Goal: Complete application form

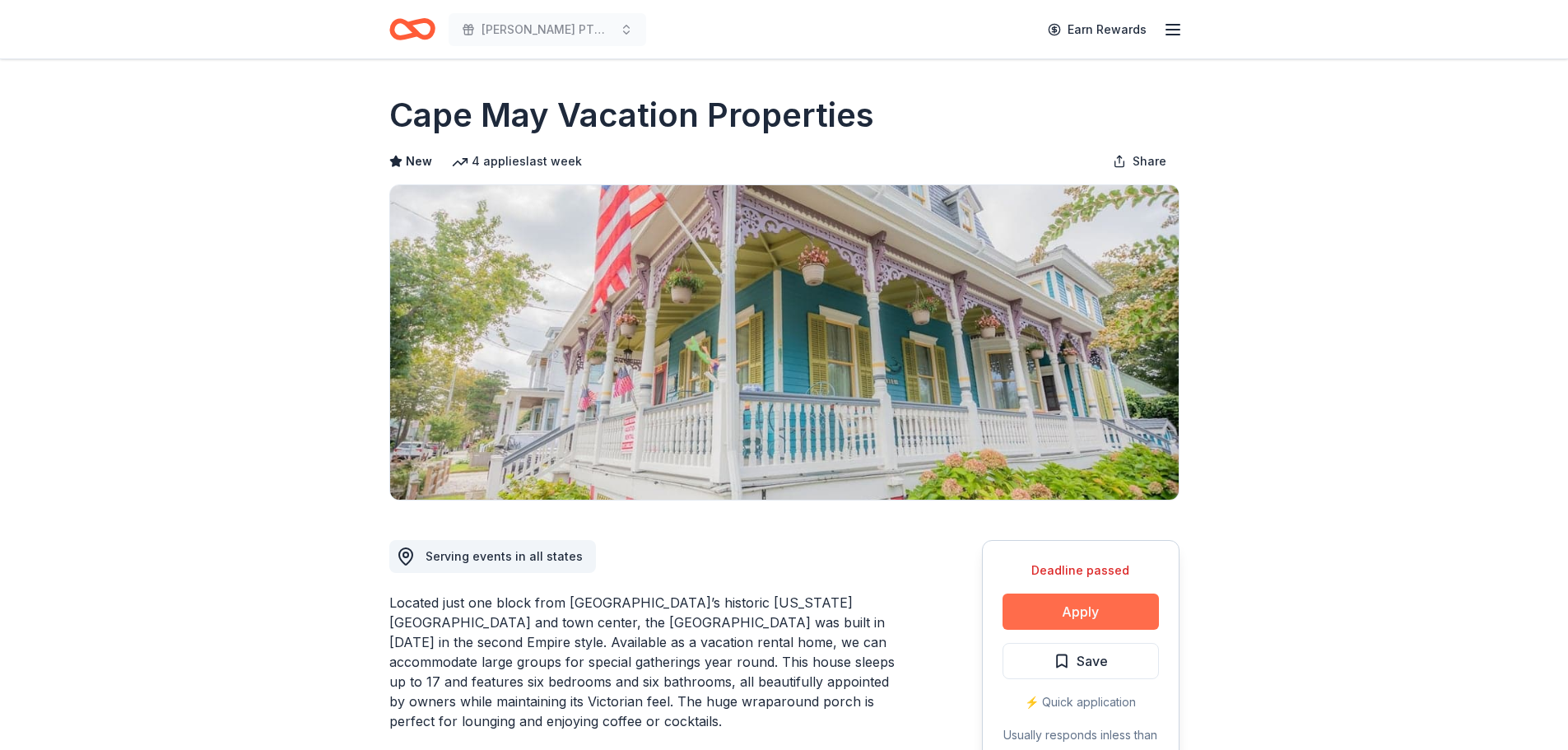
click at [1054, 611] on button "Apply" at bounding box center [1081, 611] width 156 height 36
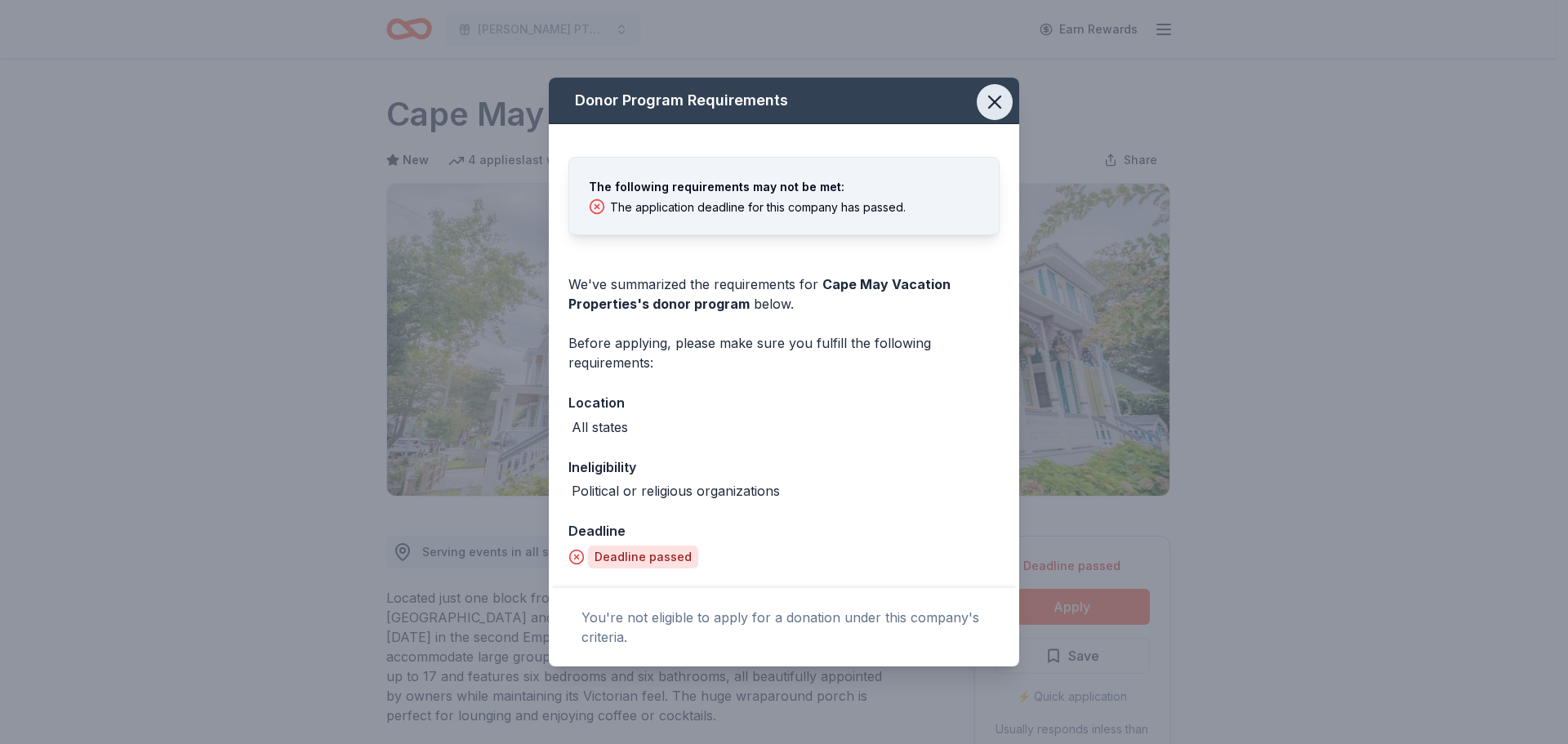
click at [992, 113] on icon "button" at bounding box center [994, 101] width 23 height 23
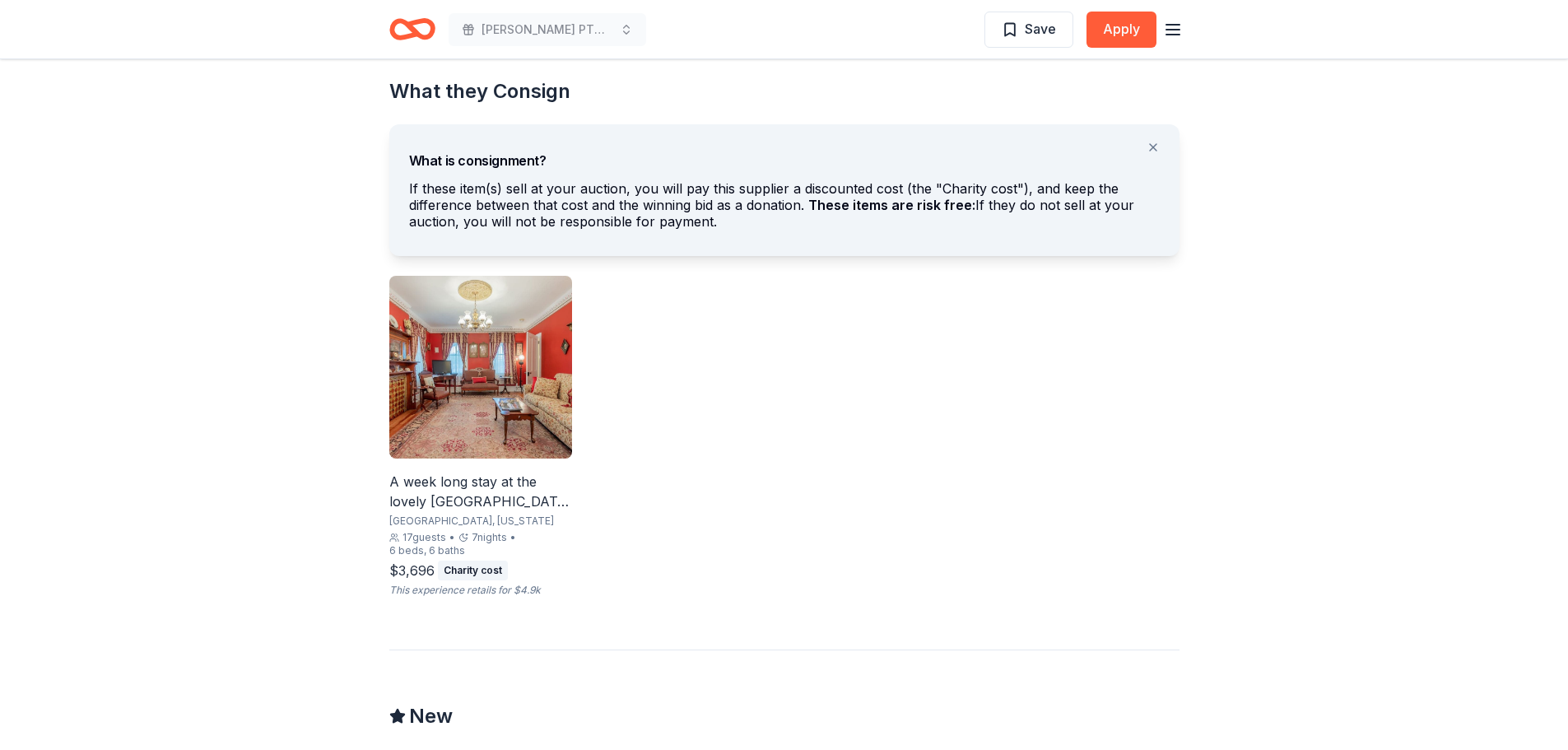
scroll to position [912, 0]
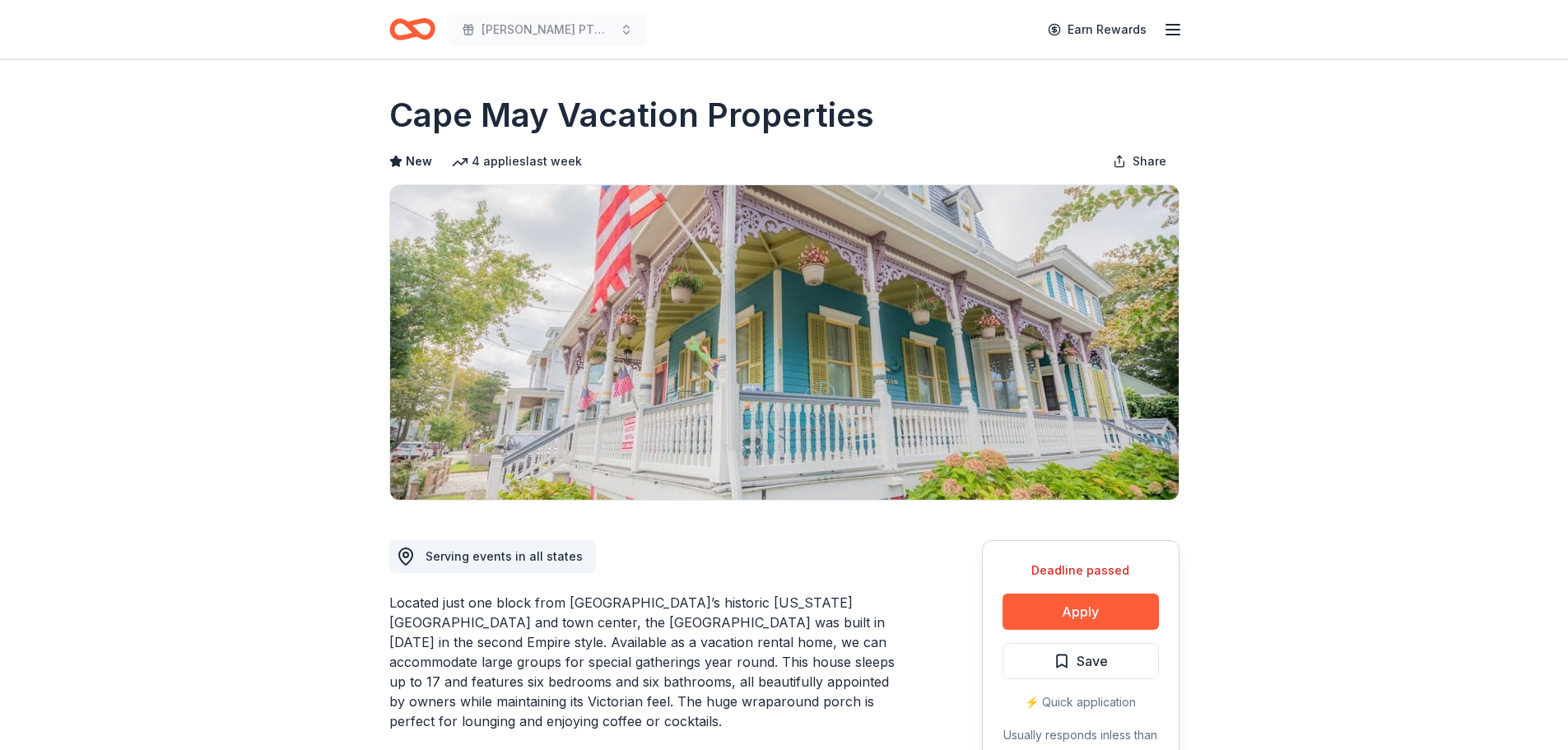
drag, startPoint x: 1566, startPoint y: 209, endPoint x: 1565, endPoint y: 229, distance: 20.0
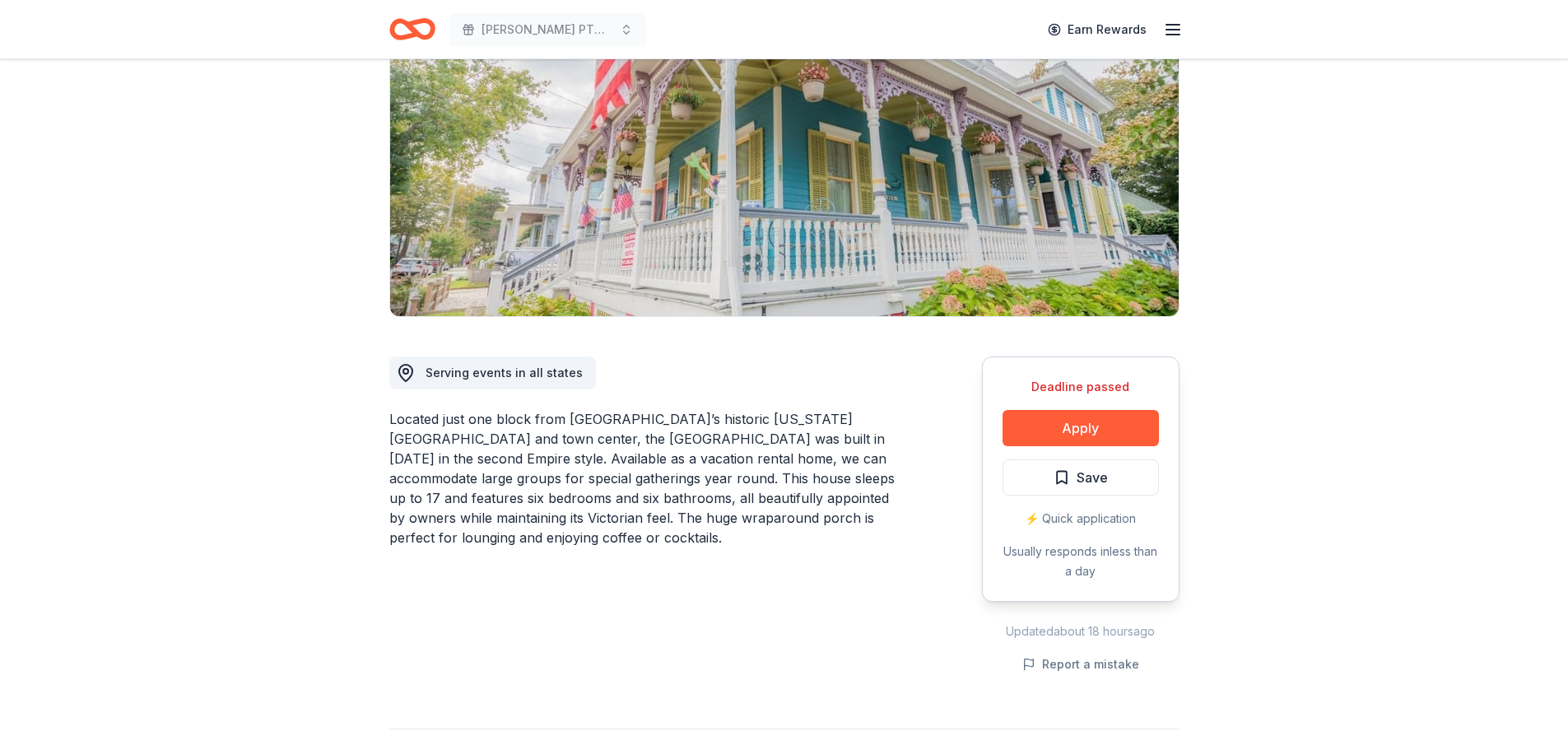
scroll to position [189, 0]
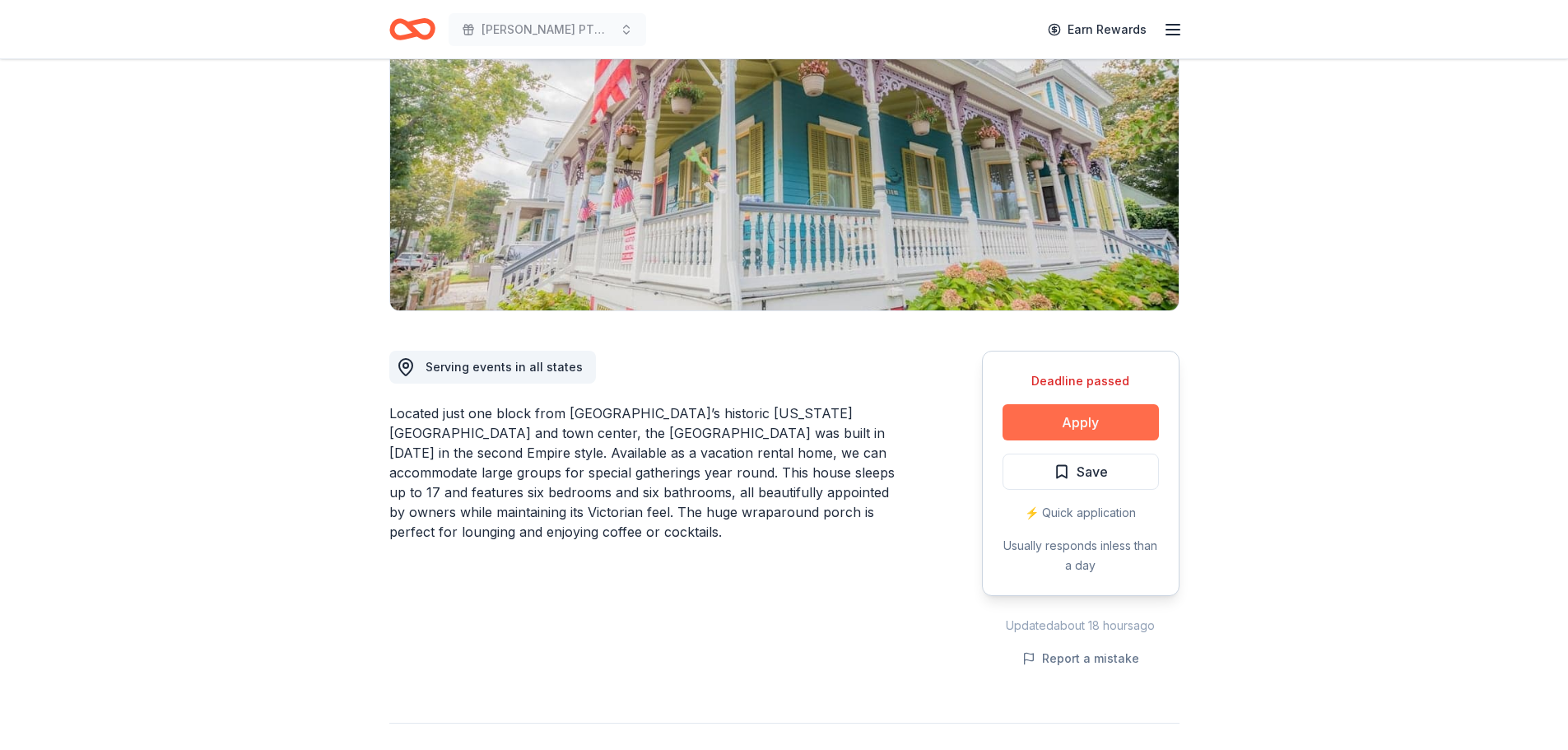
click at [1119, 427] on button "Apply" at bounding box center [1081, 422] width 156 height 36
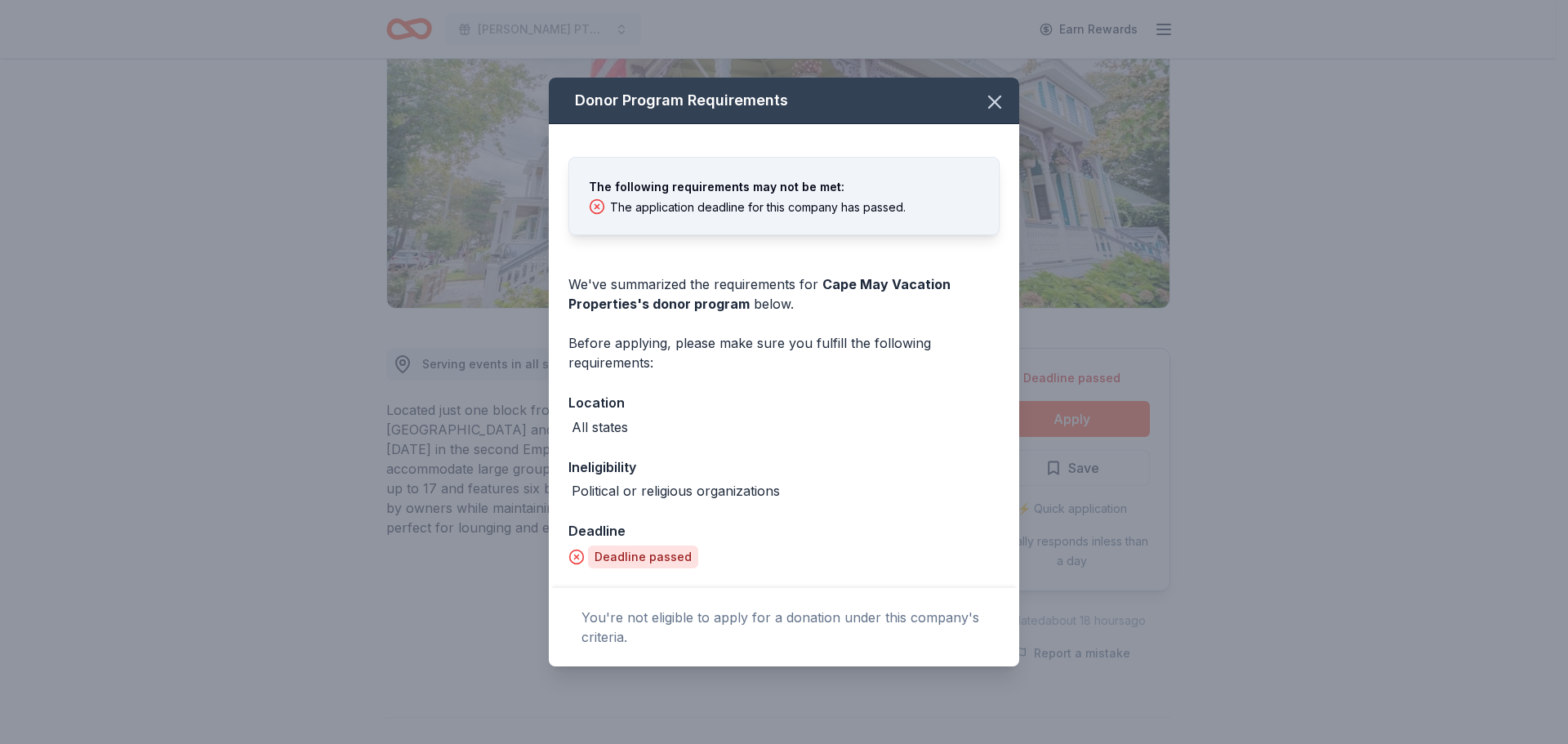
click at [631, 563] on div "Deadline passed" at bounding box center [643, 556] width 110 height 23
click at [568, 555] on icon at bounding box center [576, 557] width 16 height 16
click at [572, 557] on icon at bounding box center [576, 557] width 16 height 16
click at [574, 556] on icon at bounding box center [576, 557] width 16 height 16
click at [650, 557] on div "Deadline passed" at bounding box center [643, 556] width 110 height 23
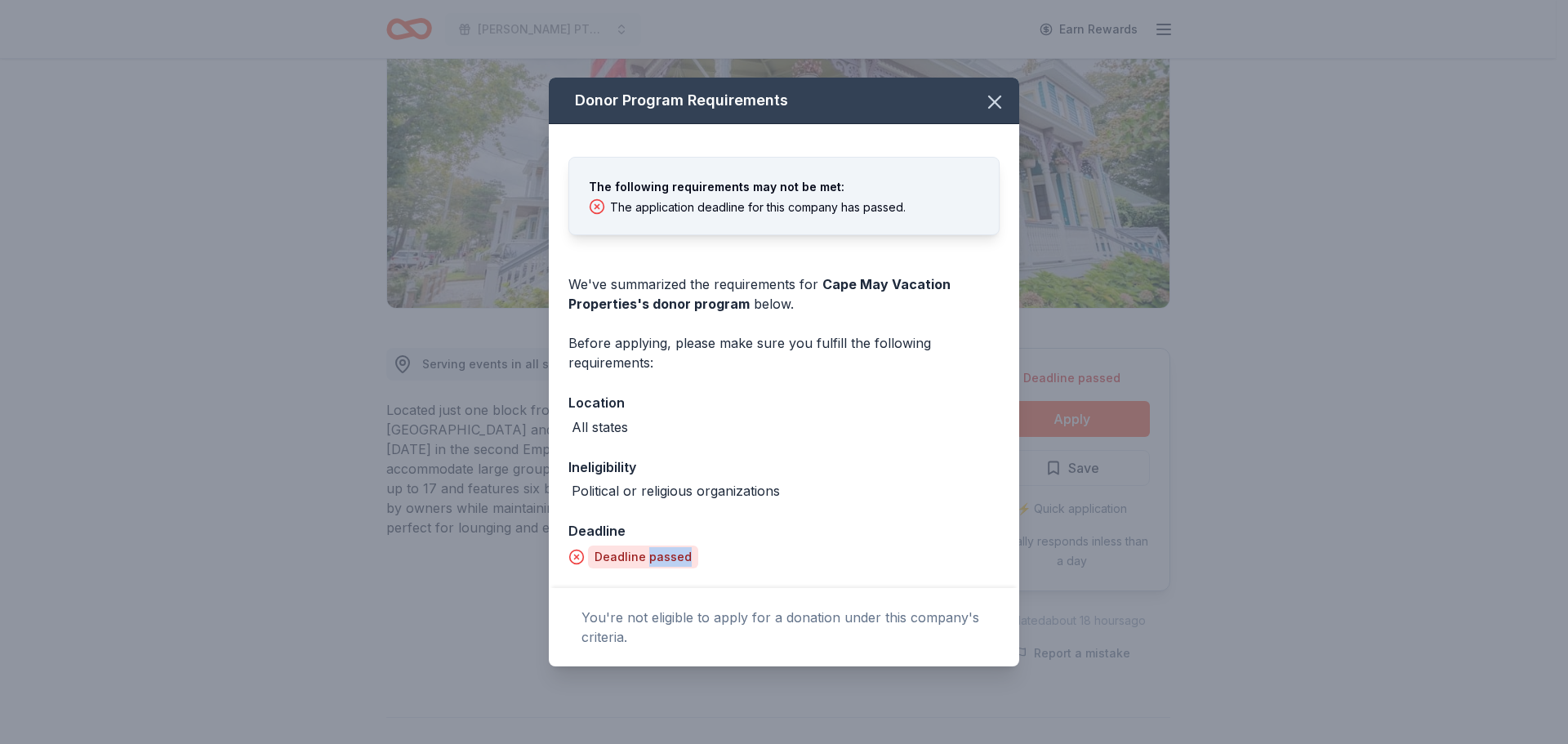
click at [650, 557] on div "Deadline passed" at bounding box center [643, 556] width 110 height 23
click at [1002, 103] on icon "button" at bounding box center [994, 101] width 23 height 23
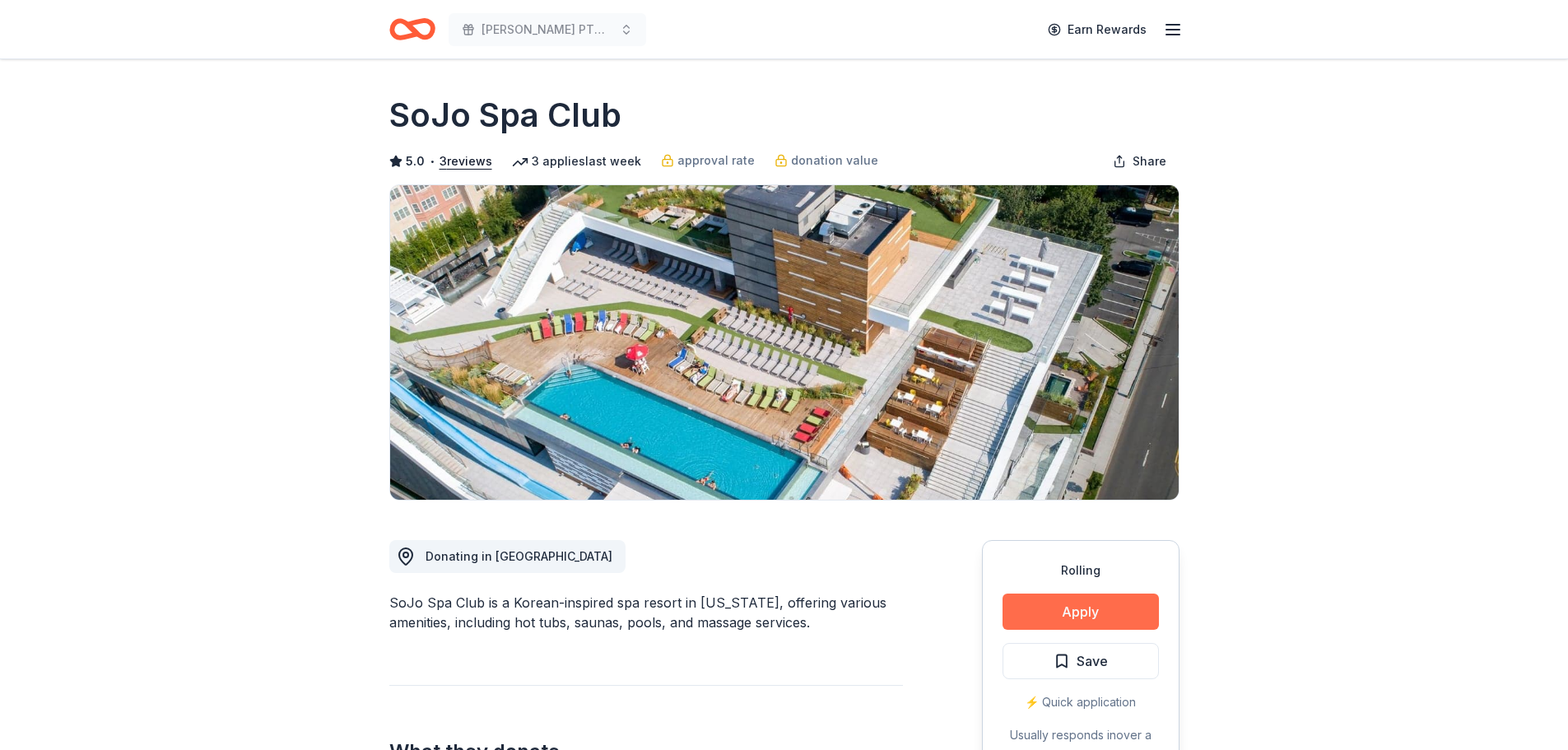
click at [1104, 605] on button "Apply" at bounding box center [1081, 611] width 156 height 36
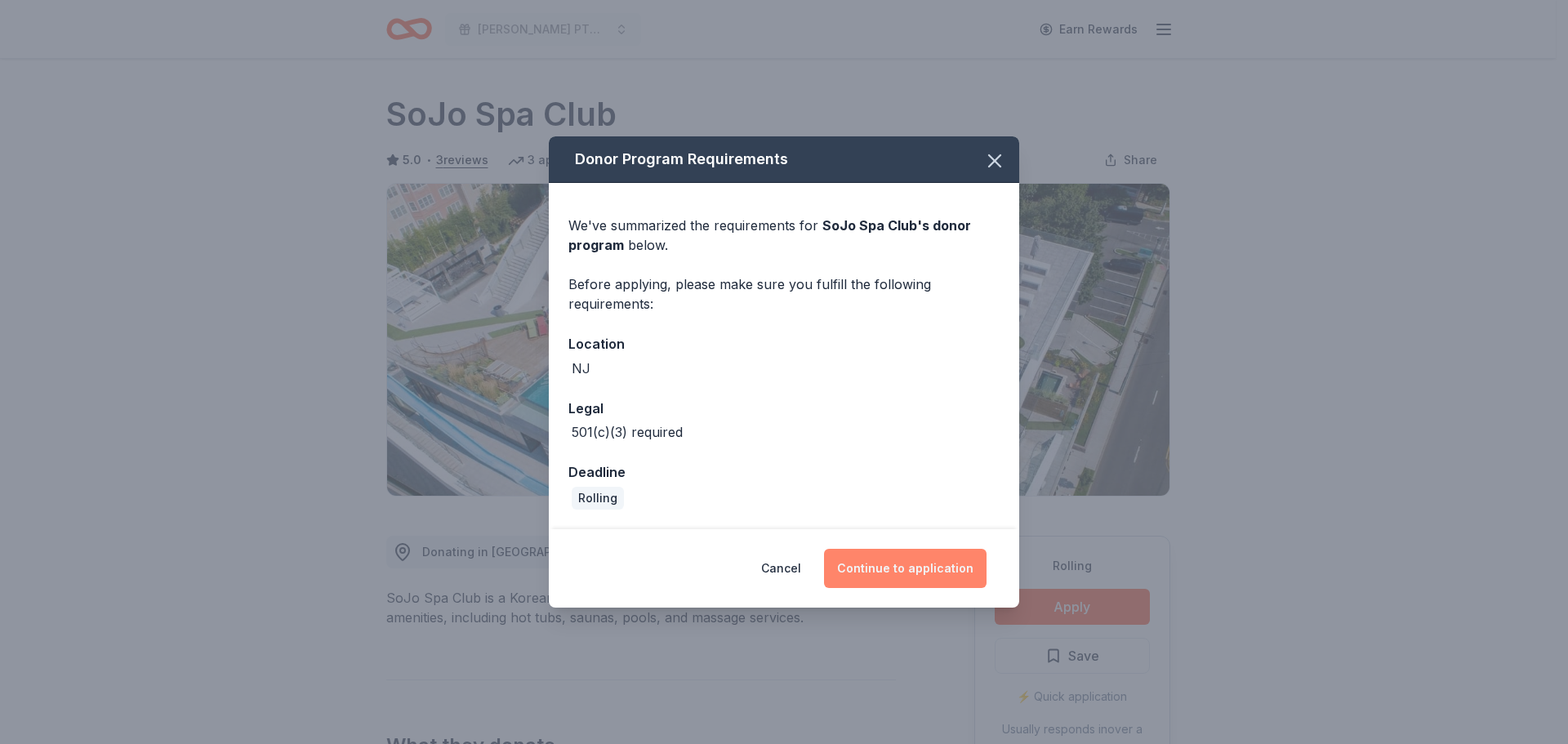
click at [912, 567] on button "Continue to application" at bounding box center [905, 568] width 162 height 39
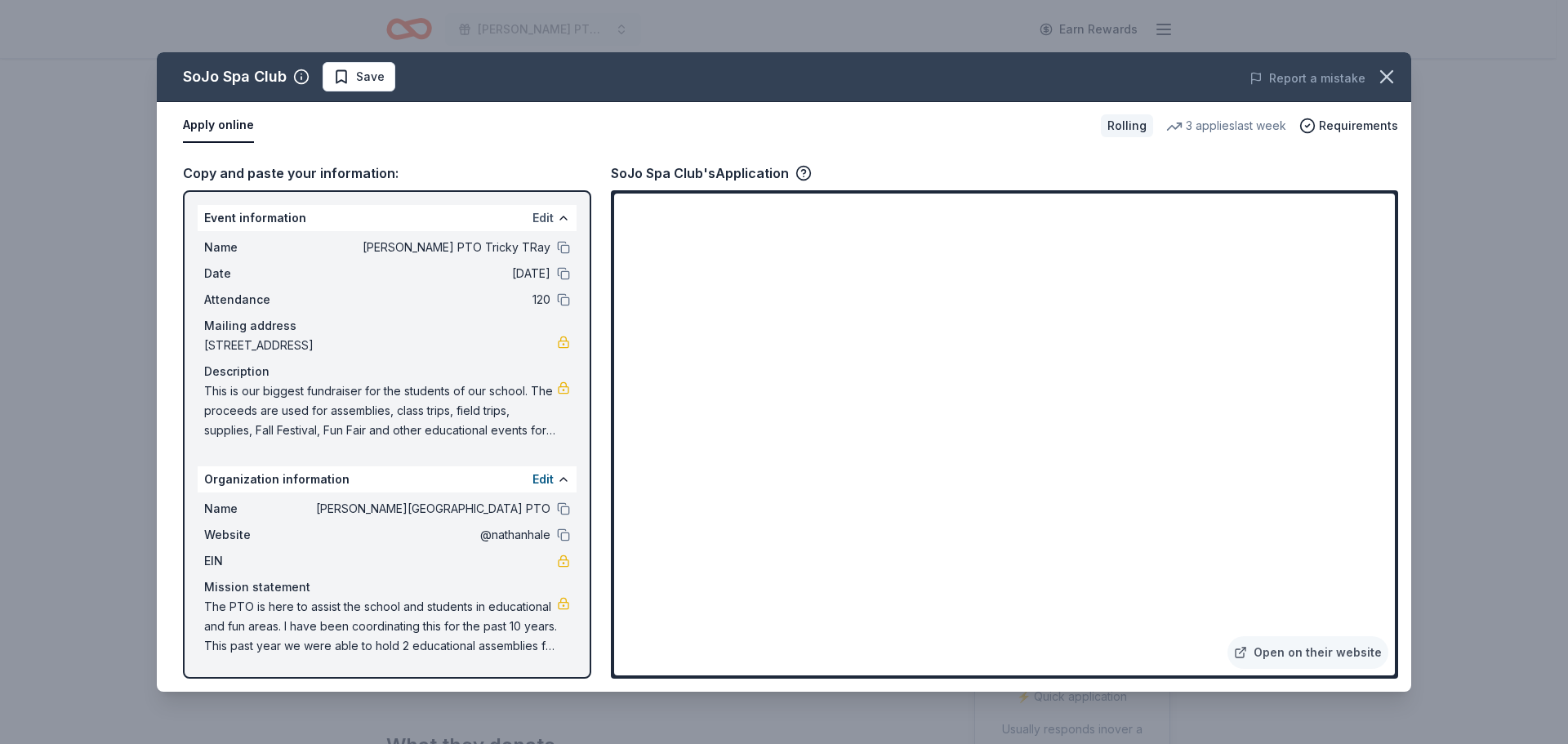
click at [541, 219] on button "Edit" at bounding box center [543, 217] width 21 height 19
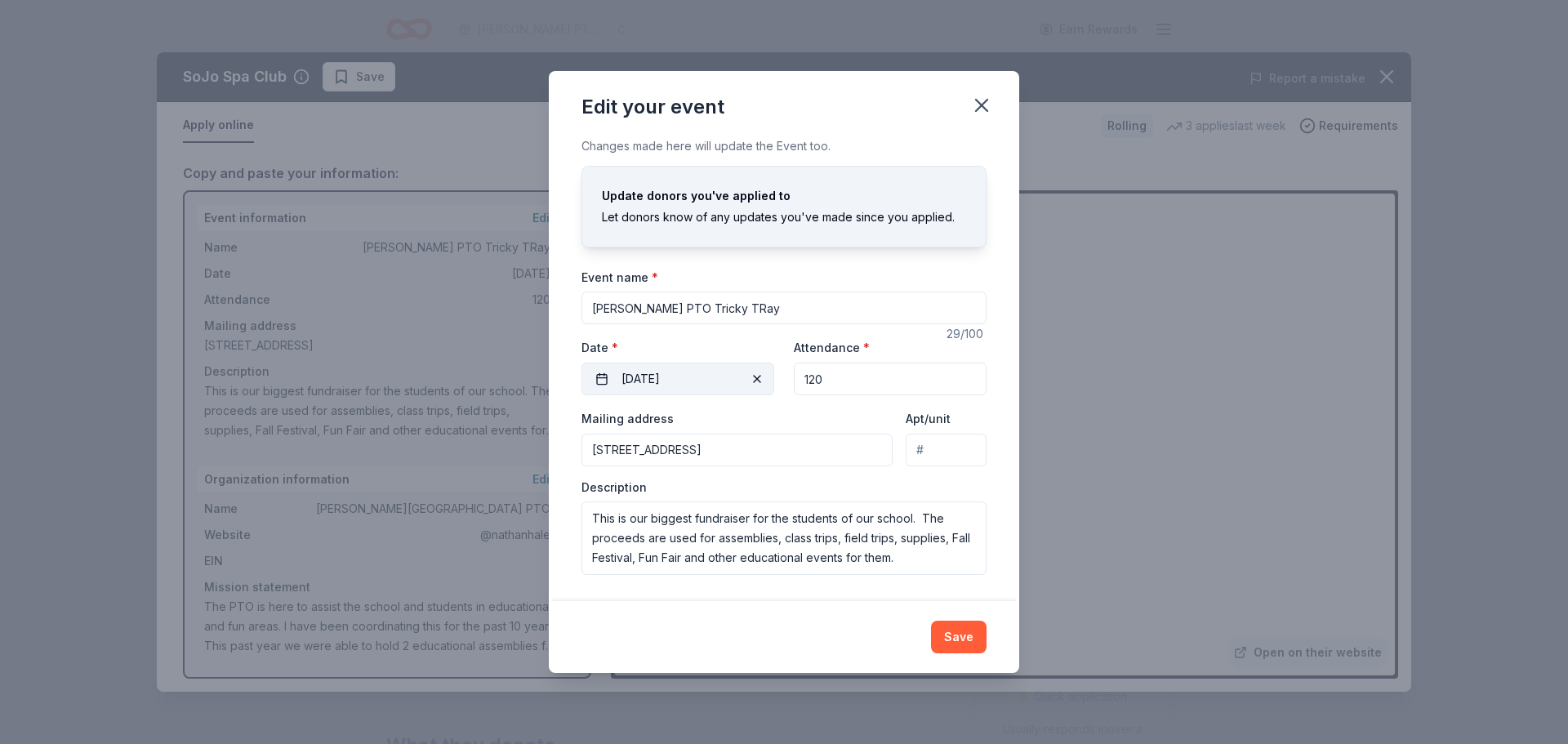
click at [591, 374] on button "10/17/2025" at bounding box center [678, 379] width 192 height 33
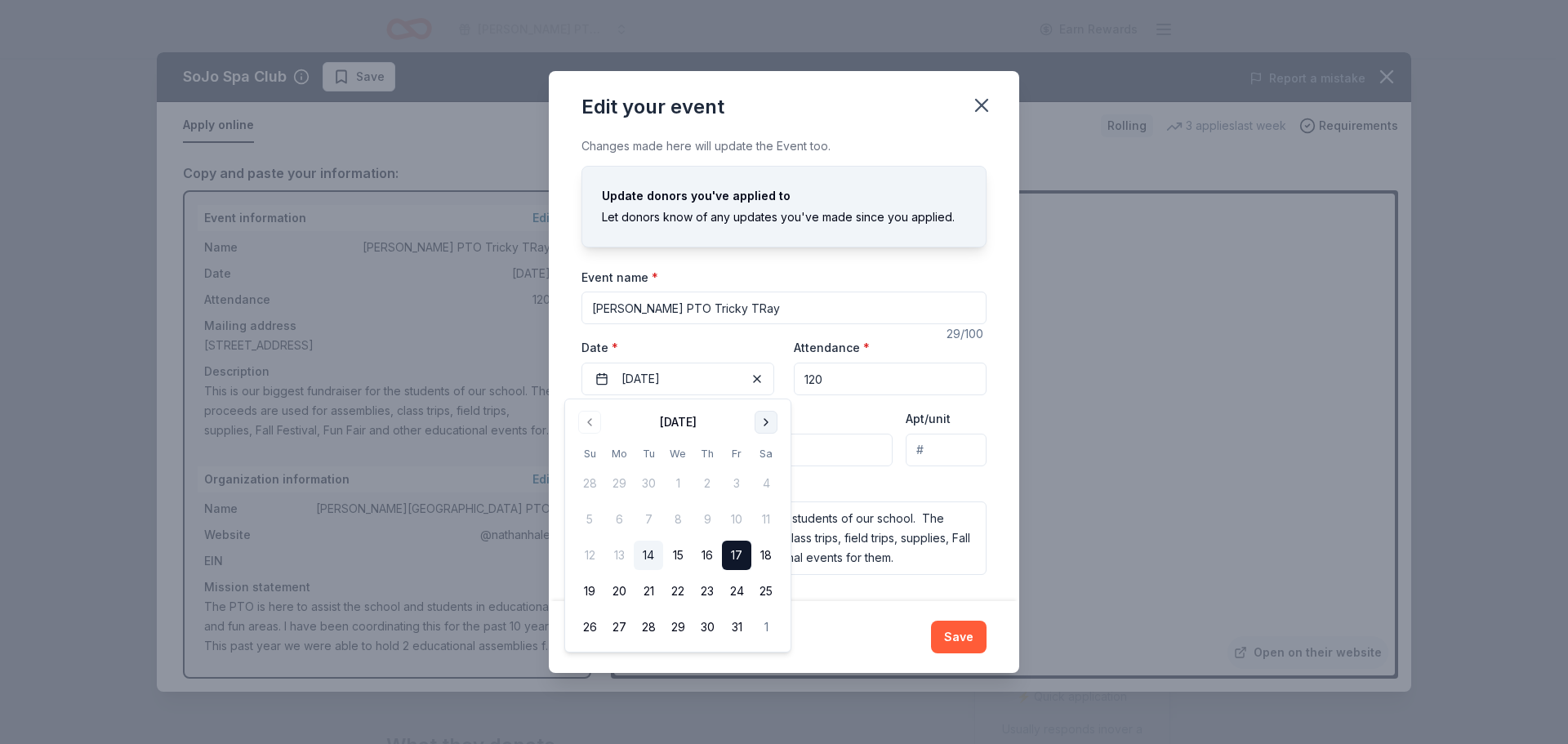
click at [763, 418] on button "Go to next month" at bounding box center [765, 421] width 23 height 23
click at [736, 551] on button "14" at bounding box center [737, 555] width 29 height 29
click at [841, 636] on div "Save" at bounding box center [784, 637] width 405 height 33
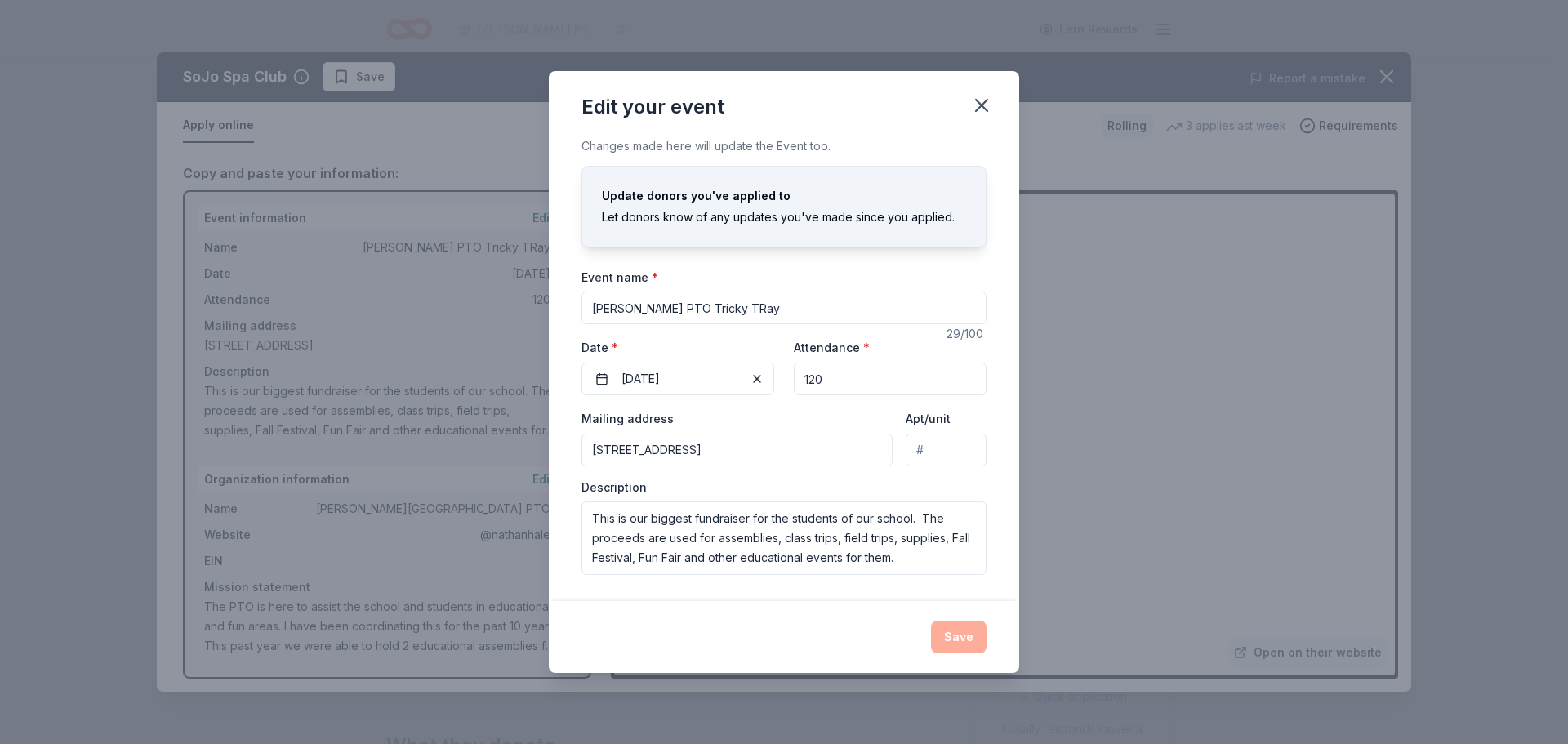
click at [938, 636] on div "Save" at bounding box center [784, 637] width 405 height 33
click at [965, 639] on div "Save" at bounding box center [784, 637] width 405 height 33
click at [964, 638] on div "Save" at bounding box center [784, 637] width 405 height 33
click at [950, 646] on div "Save" at bounding box center [784, 637] width 405 height 33
click at [997, 102] on button "button" at bounding box center [981, 105] width 36 height 36
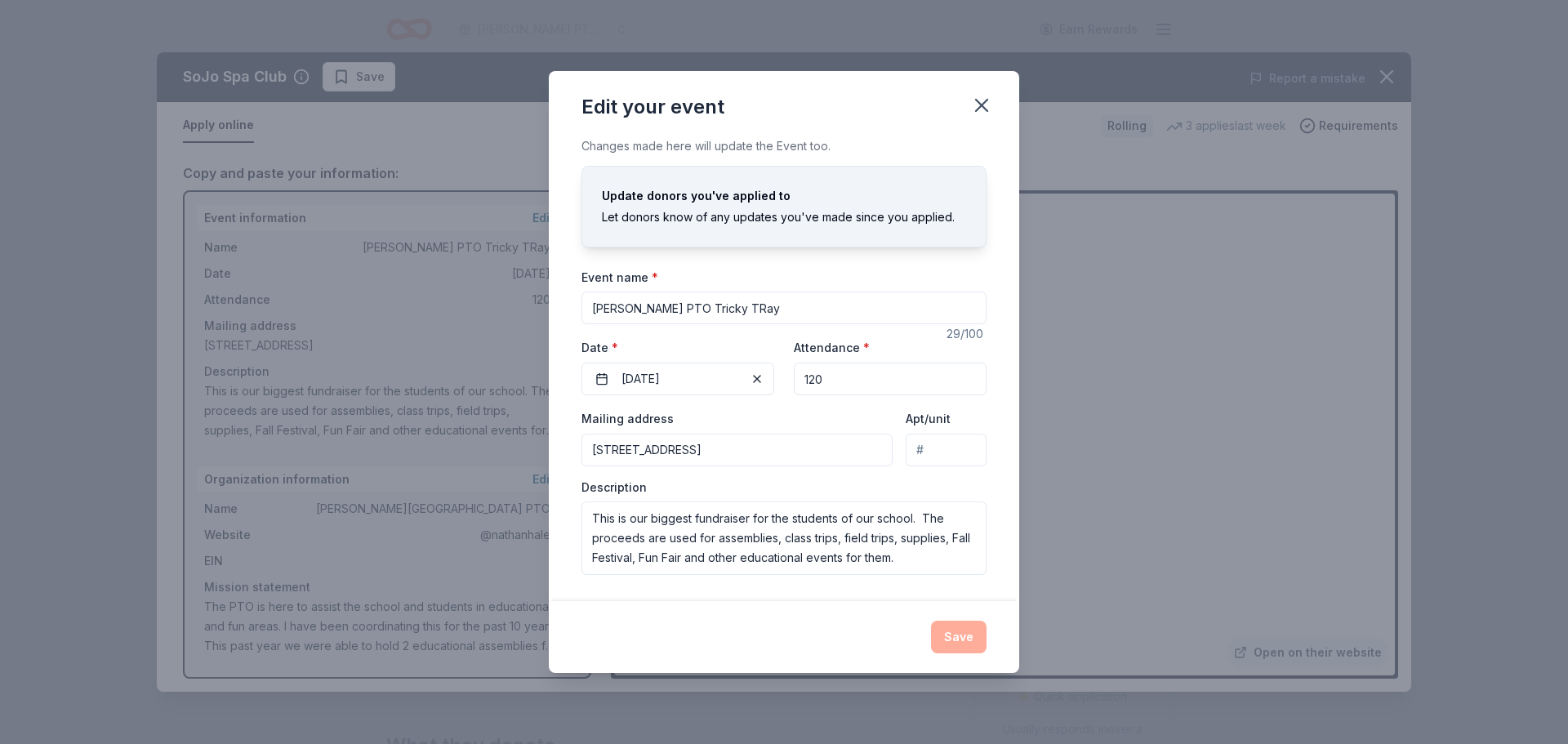
click at [828, 207] on div "Let donors know of any updates you've made since you applied." at bounding box center [784, 216] width 364 height 19
click at [681, 195] on div "Update donors you've applied to" at bounding box center [784, 195] width 364 height 19
click at [981, 645] on div "Save" at bounding box center [784, 637] width 405 height 33
click at [978, 642] on div "Save" at bounding box center [784, 637] width 405 height 33
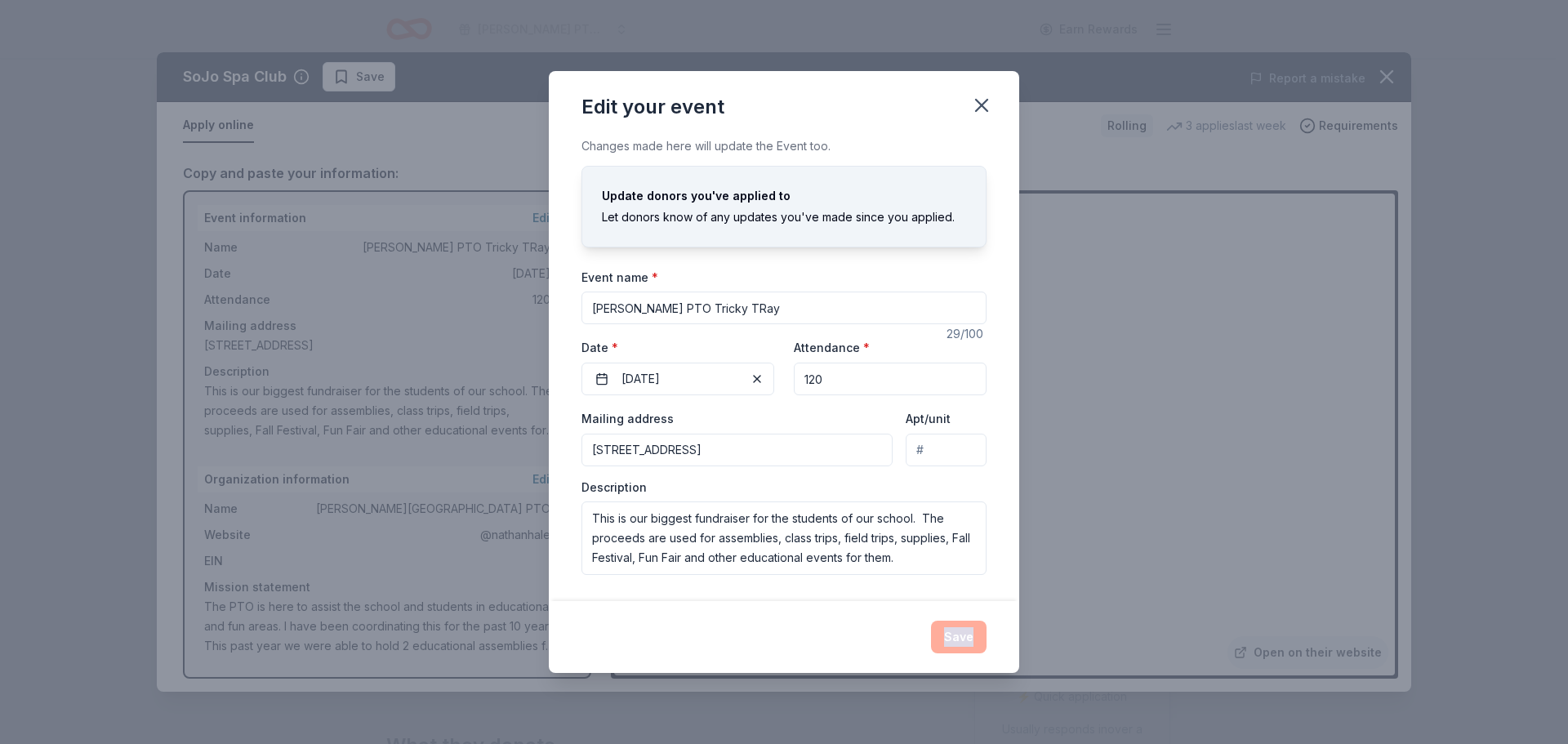
click at [972, 642] on div "Save" at bounding box center [784, 637] width 405 height 33
click at [971, 637] on div "Save" at bounding box center [784, 637] width 405 height 33
click at [1192, 285] on div "Edit your event Changes made here will update the Event too. Update donors you'…" at bounding box center [784, 372] width 1568 height 744
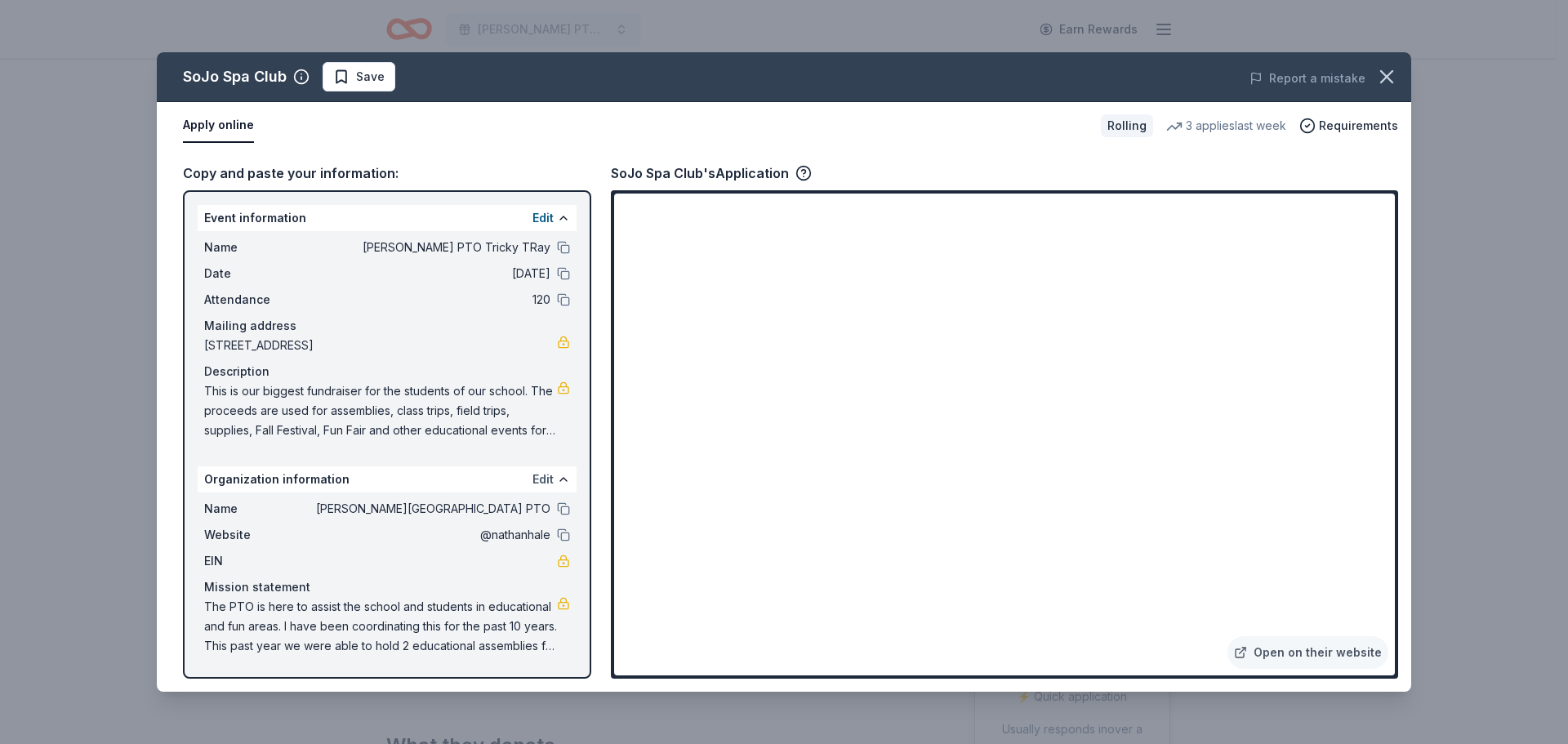
click at [543, 478] on button "Edit" at bounding box center [543, 479] width 21 height 19
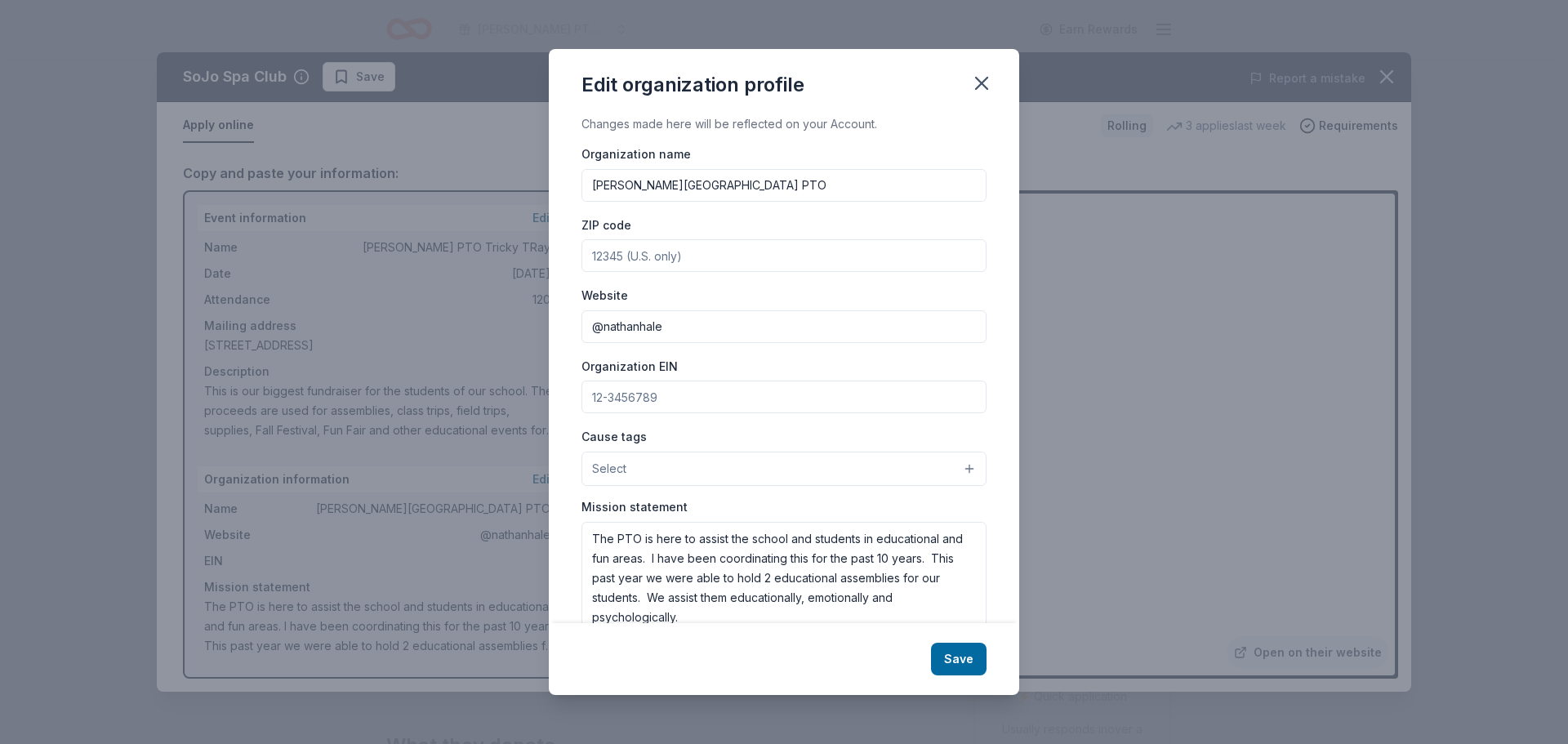
click at [680, 333] on input "@nathanhale" at bounding box center [784, 326] width 405 height 33
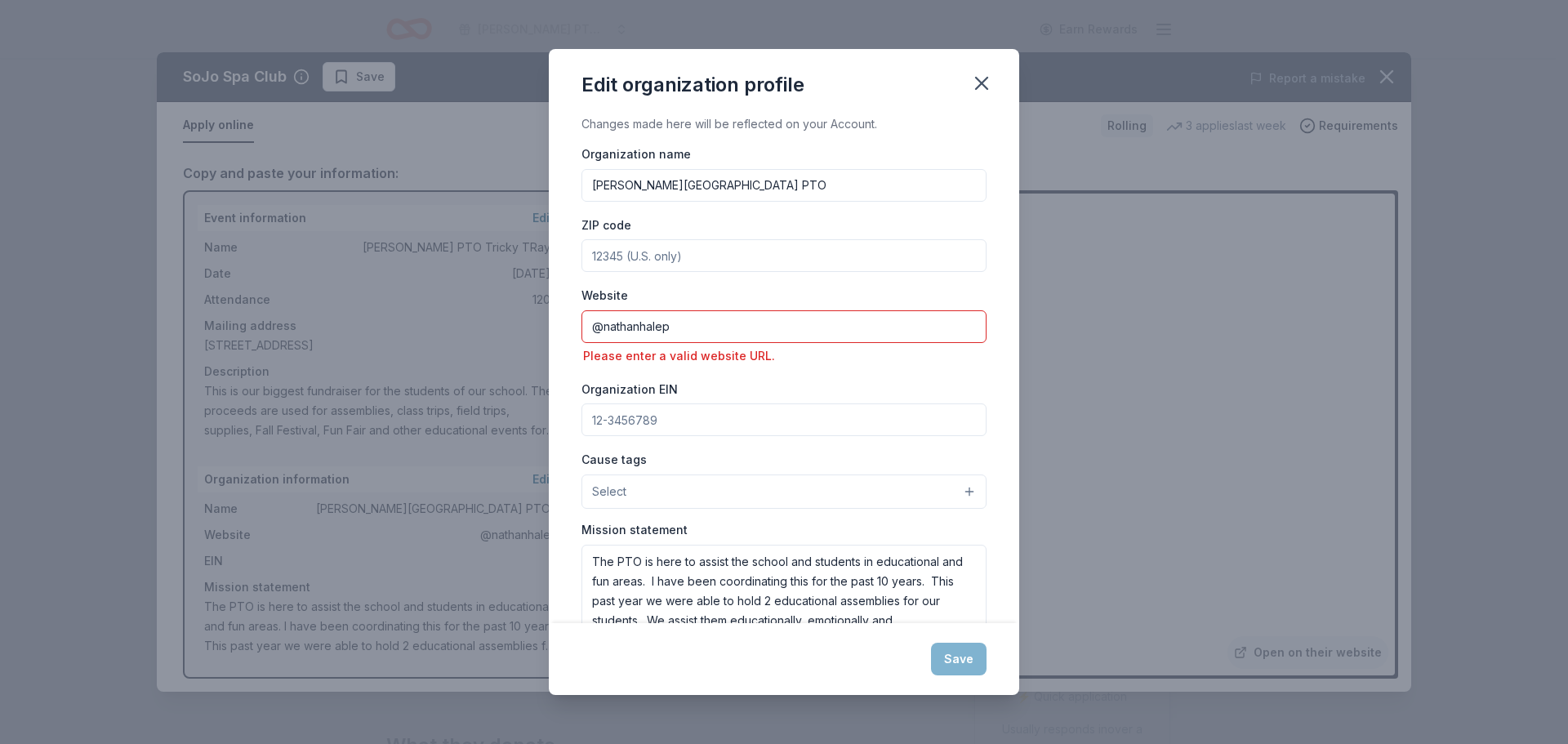
type input "@nathanhale"
click at [1012, 697] on div "Edit organization profile Changes made here will be reflected on your Account. …" at bounding box center [784, 372] width 1568 height 744
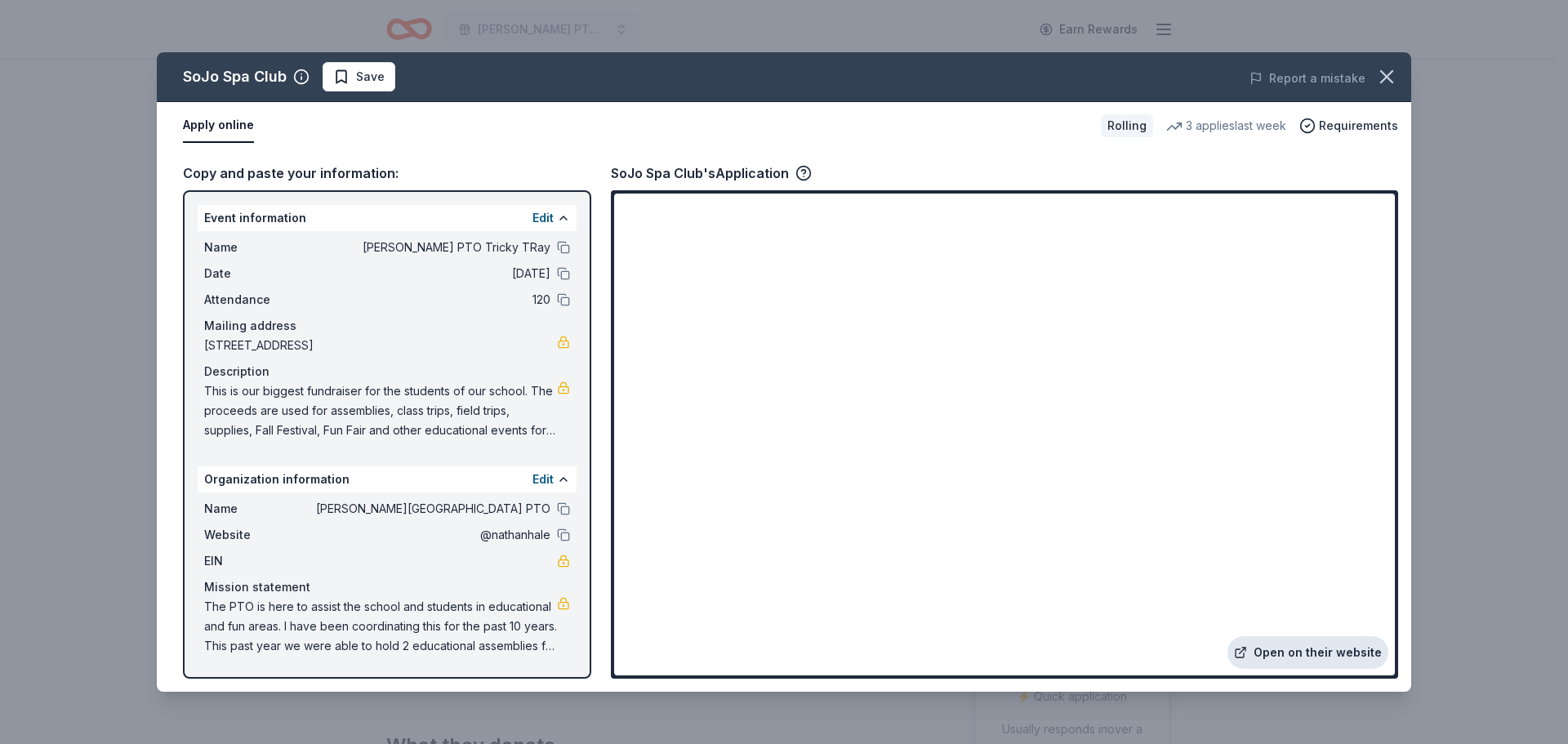
click at [1294, 653] on link "Open on their website" at bounding box center [1308, 653] width 161 height 33
